Goal: Find specific fact: Find specific fact

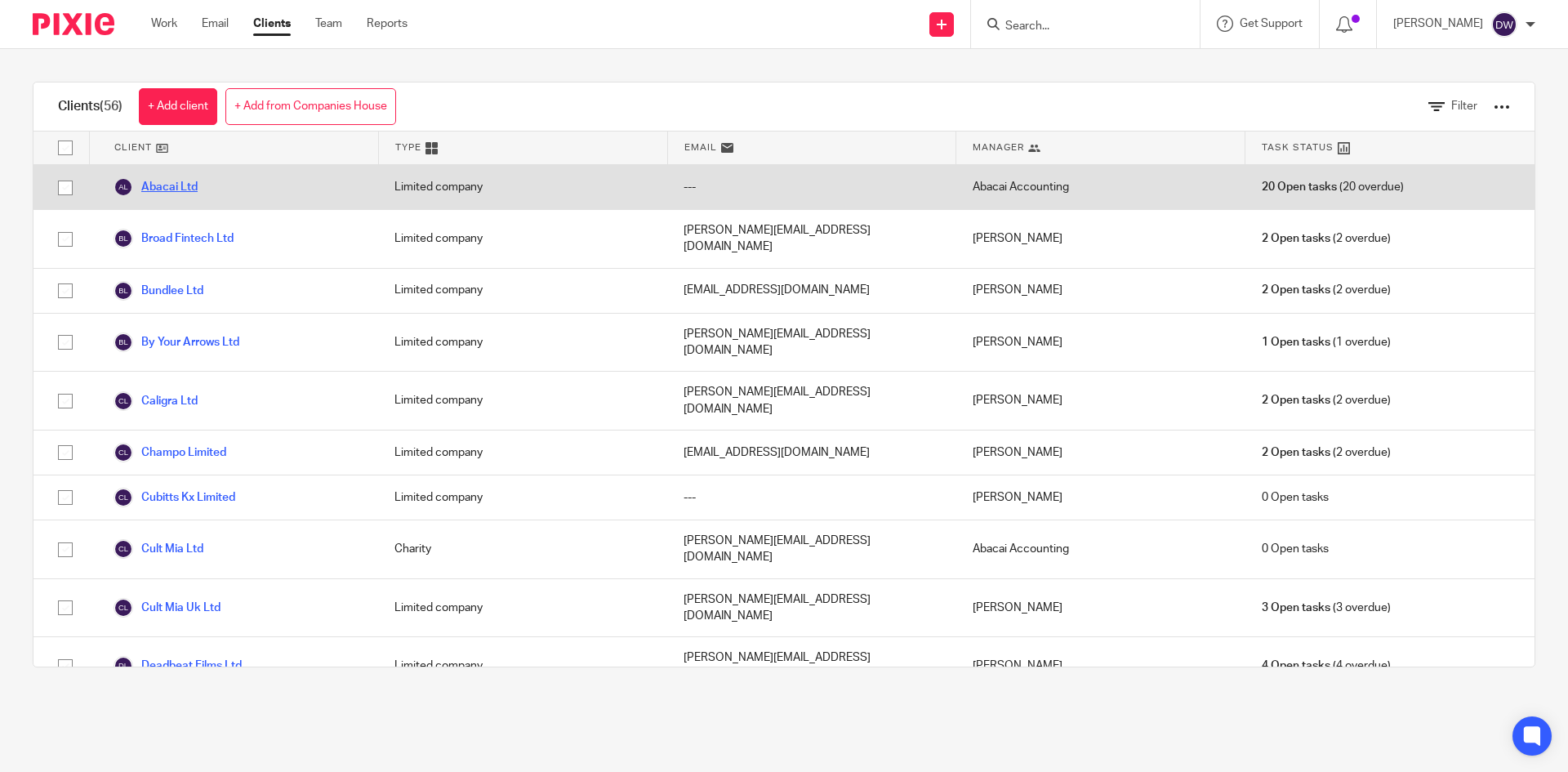
click at [187, 188] on link "Abacai Ltd" at bounding box center [156, 188] width 84 height 20
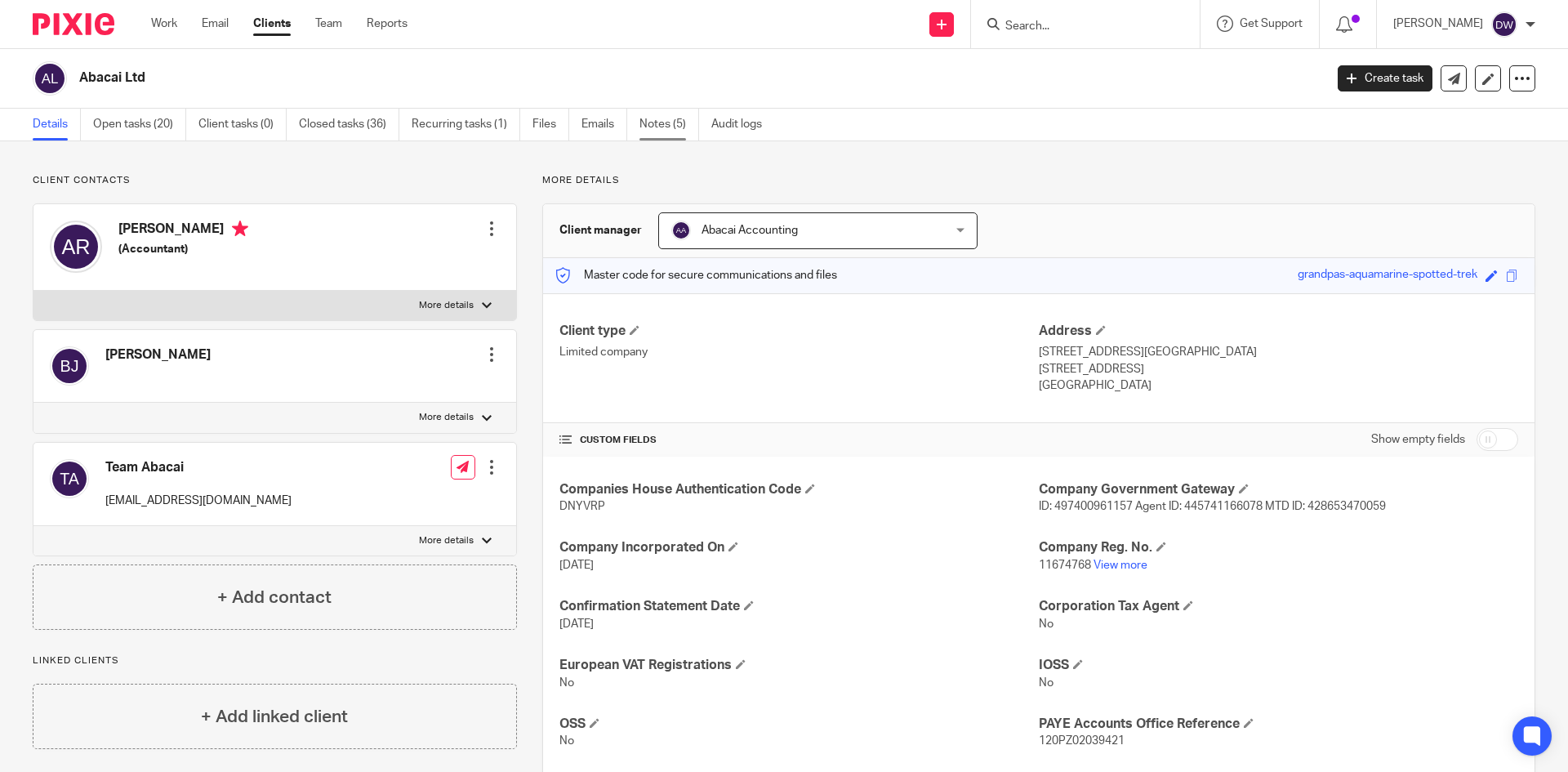
click at [672, 118] on link "Notes (5)" at bounding box center [670, 124] width 60 height 32
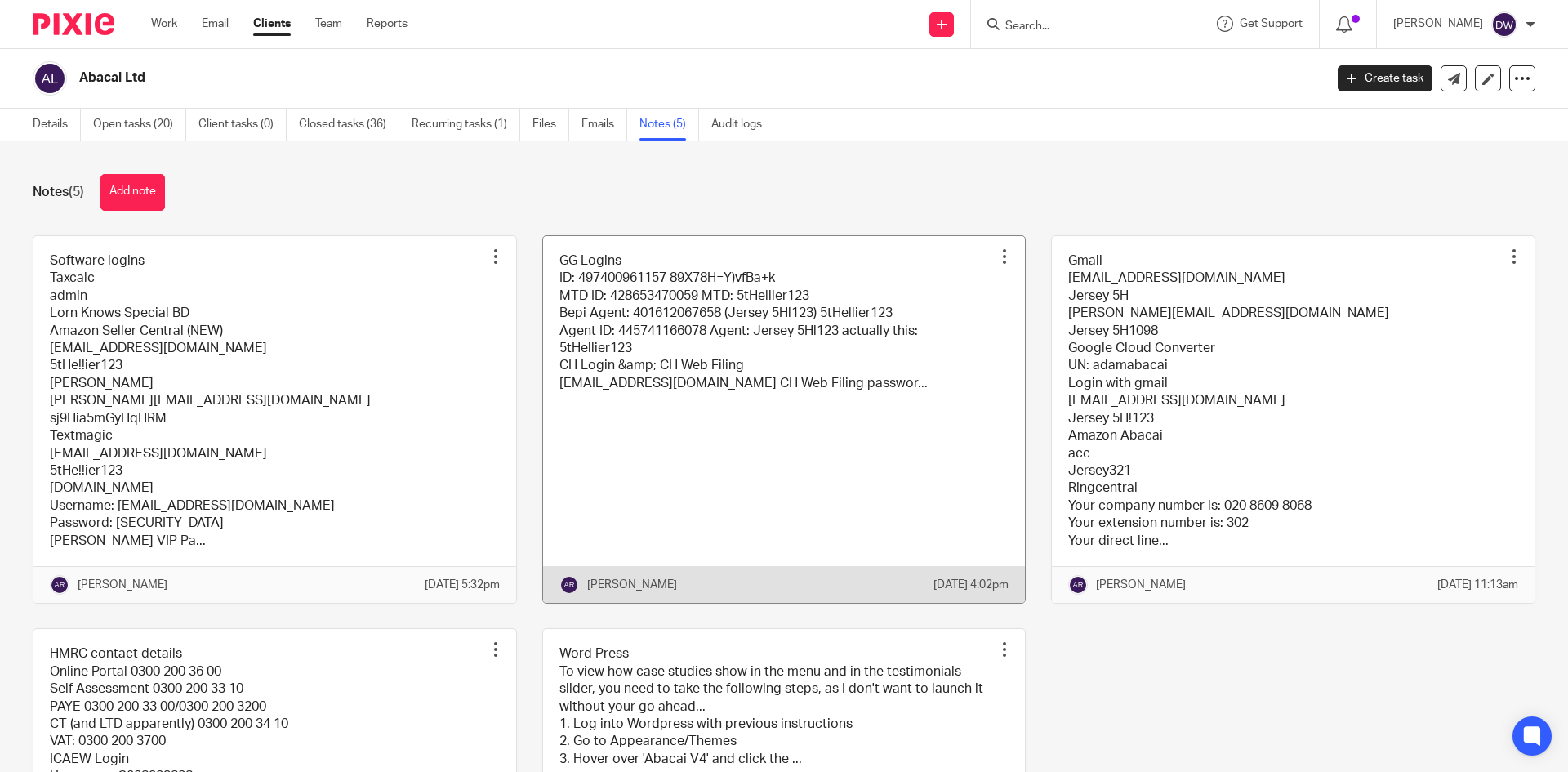
click at [894, 318] on link at bounding box center [784, 419] width 482 height 367
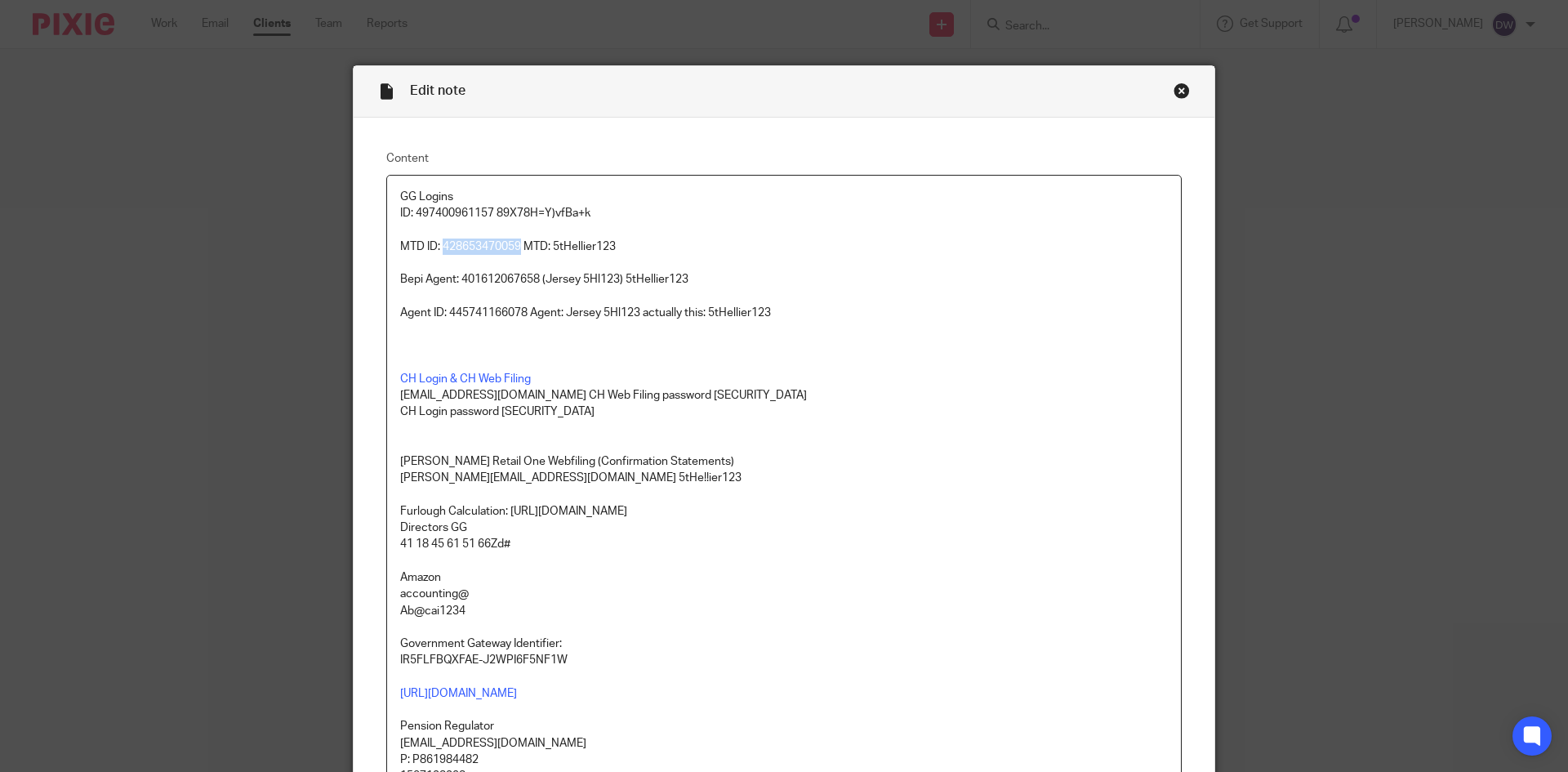
drag, startPoint x: 436, startPoint y: 245, endPoint x: 515, endPoint y: 243, distance: 79.0
click at [515, 243] on p "MTD ID: 428653470059 MTD: 5tHellier123" at bounding box center [784, 247] width 768 height 16
copy p "428653470059"
drag, startPoint x: 551, startPoint y: 246, endPoint x: 780, endPoint y: 245, distance: 229.0
click at [780, 245] on p "MTD ID: 428653470059 MTD: 5tHellier123" at bounding box center [784, 247] width 768 height 16
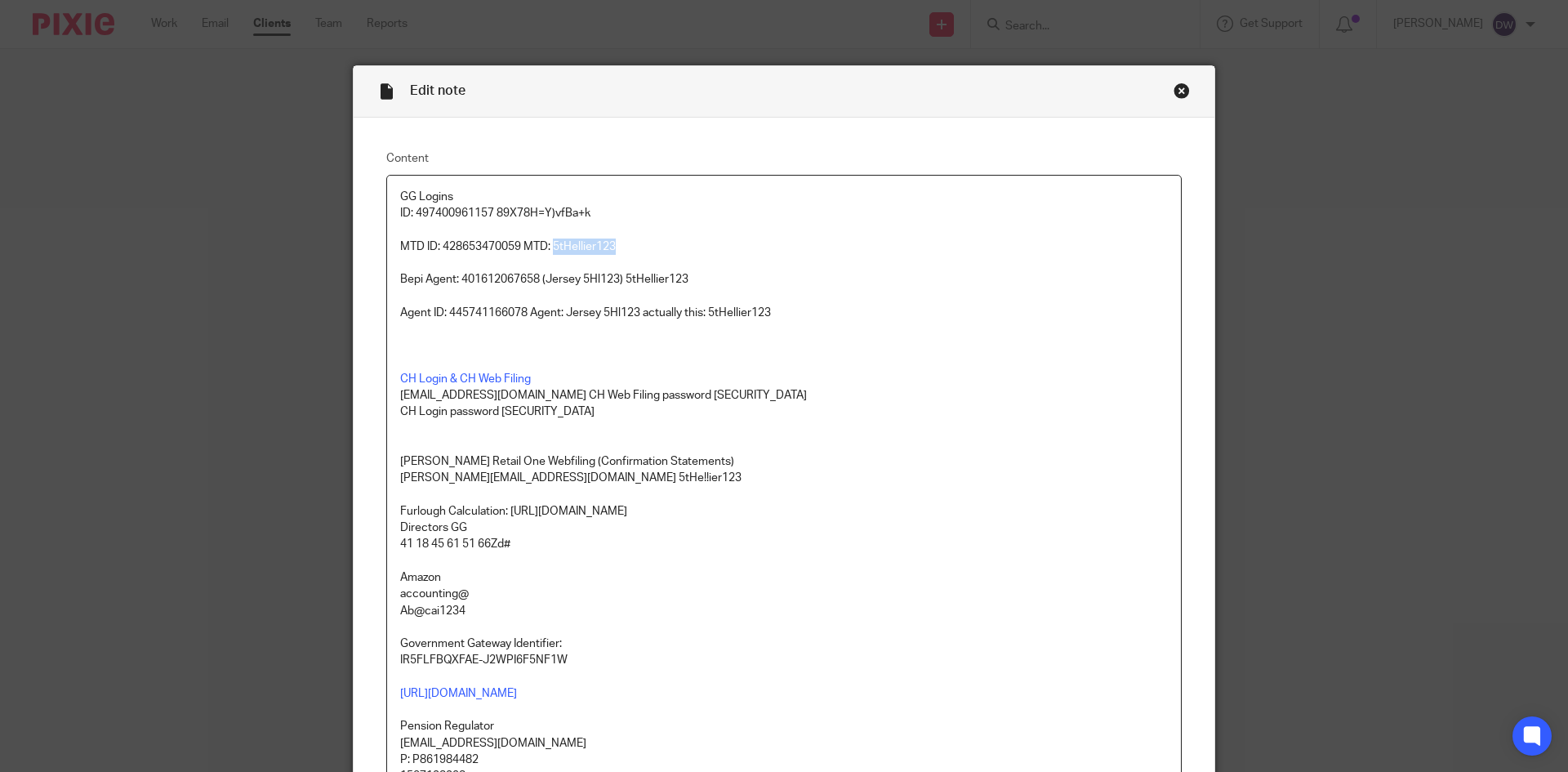
copy p "5tHellier123"
